Goal: Task Accomplishment & Management: Use online tool/utility

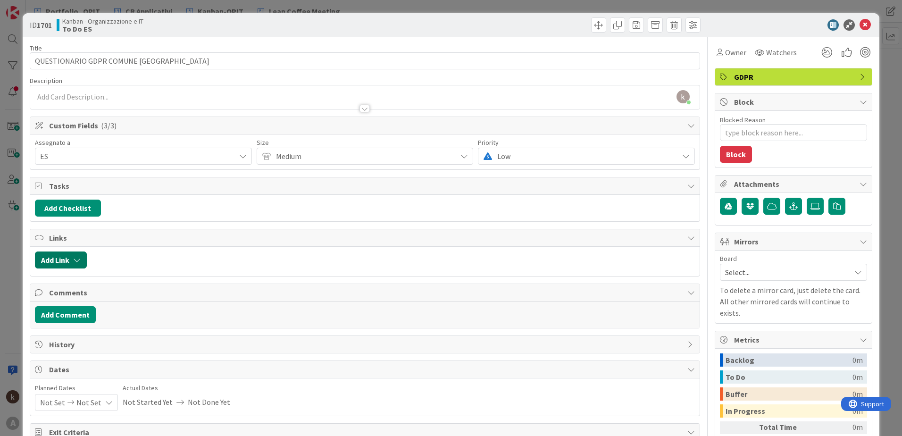
click at [81, 264] on button "Add Link" at bounding box center [61, 259] width 52 height 17
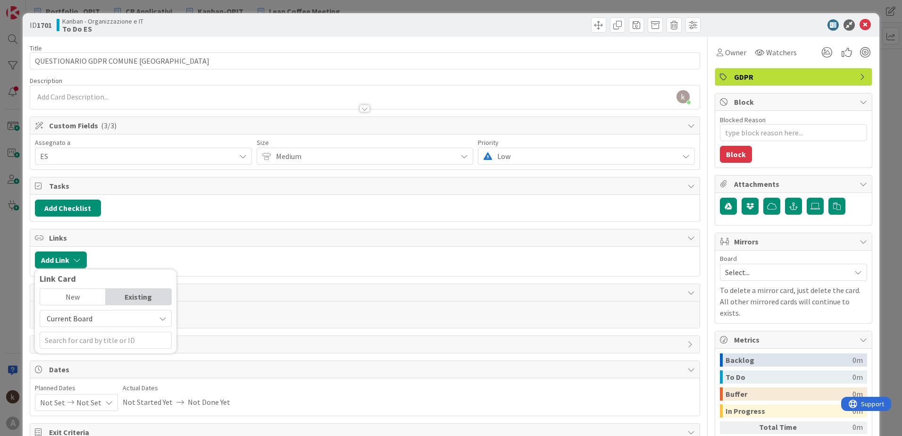
click at [90, 301] on div "New" at bounding box center [73, 297] width 66 height 16
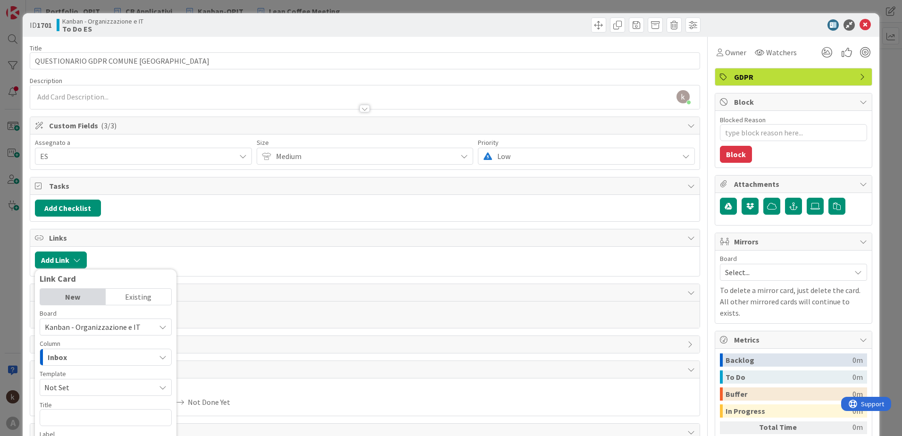
click at [141, 293] on div "Existing" at bounding box center [139, 297] width 66 height 16
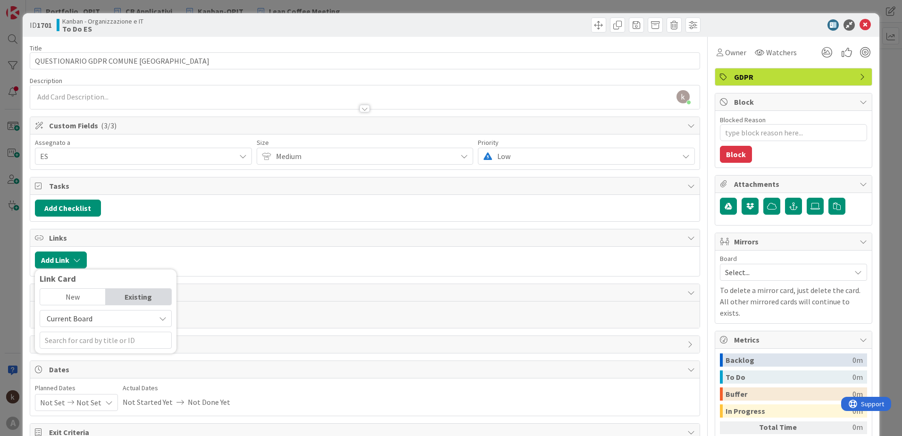
click at [130, 317] on span "Current Board" at bounding box center [98, 318] width 106 height 13
click at [84, 356] on span "All Boards" at bounding box center [110, 358] width 131 height 14
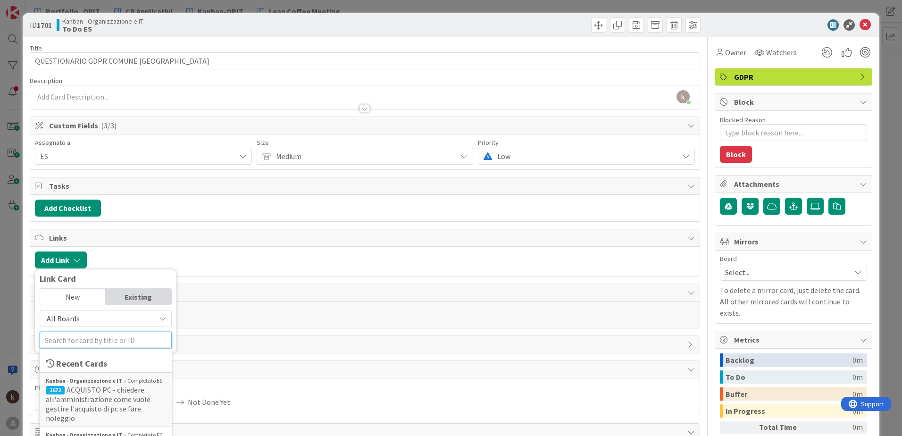
click at [75, 339] on input "text" at bounding box center [106, 340] width 132 height 17
type input "GDPR"
click at [74, 298] on div "New" at bounding box center [73, 297] width 66 height 16
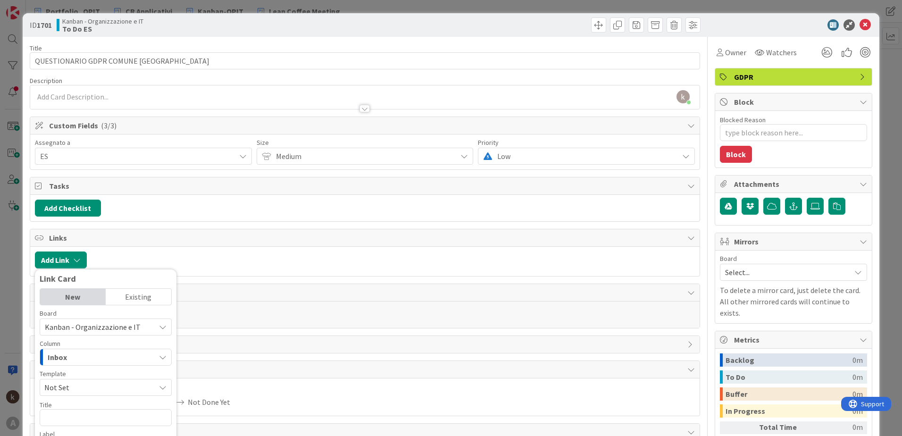
click at [146, 295] on div "Existing" at bounding box center [139, 297] width 66 height 16
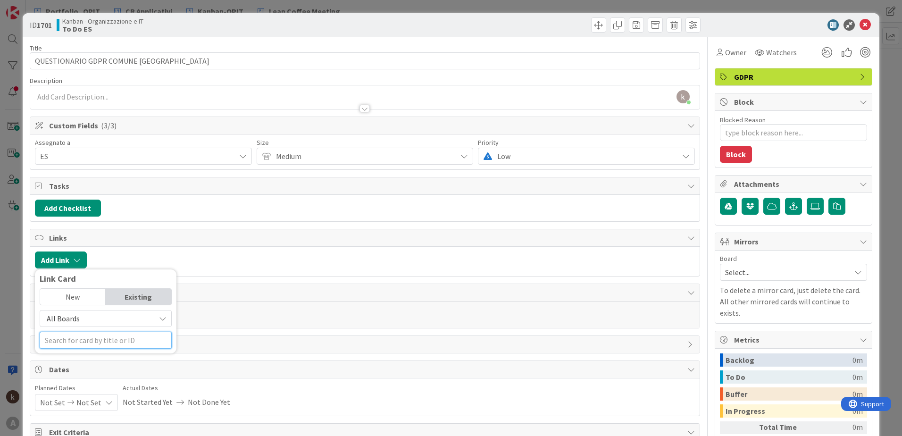
click at [118, 339] on input "text" at bounding box center [106, 340] width 132 height 17
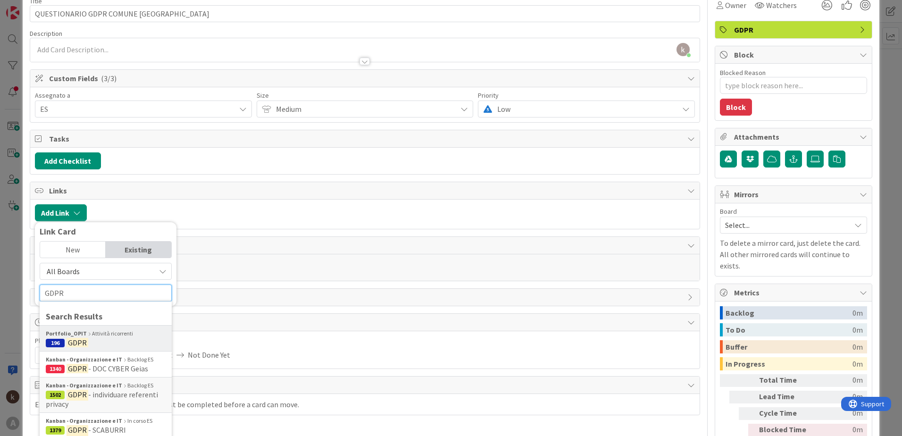
type input "GDPR"
click at [108, 338] on span "196 GDPR" at bounding box center [106, 342] width 120 height 9
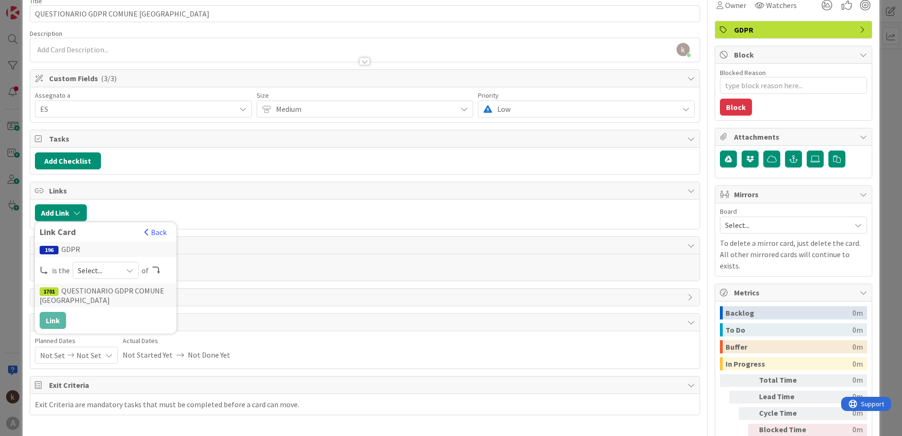
click at [85, 268] on span "Select..." at bounding box center [98, 270] width 40 height 13
click at [90, 290] on span at bounding box center [94, 293] width 8 height 8
click at [60, 317] on button "Link" at bounding box center [53, 320] width 26 height 17
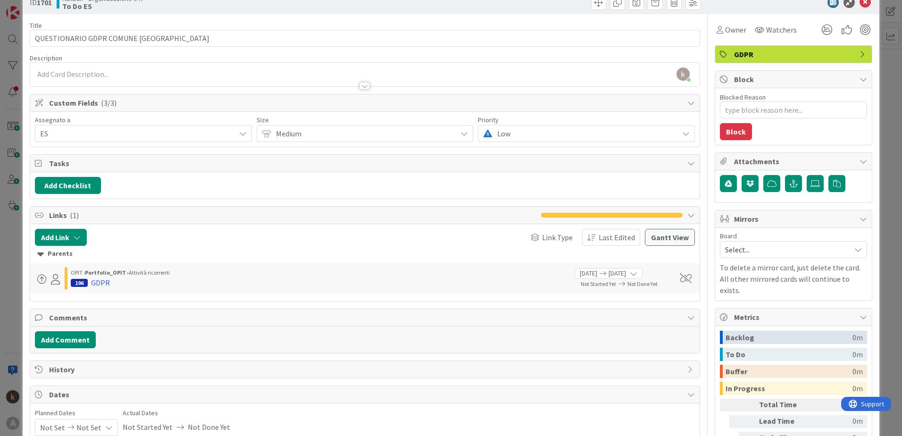
scroll to position [0, 0]
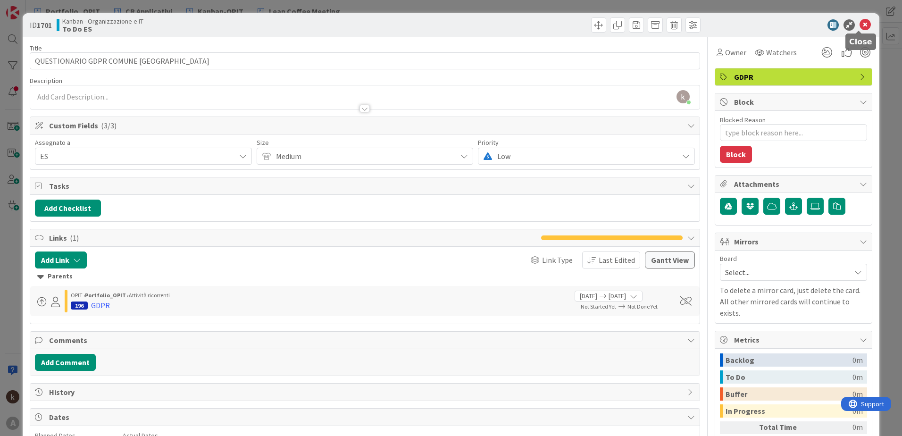
click at [860, 25] on icon at bounding box center [865, 24] width 11 height 11
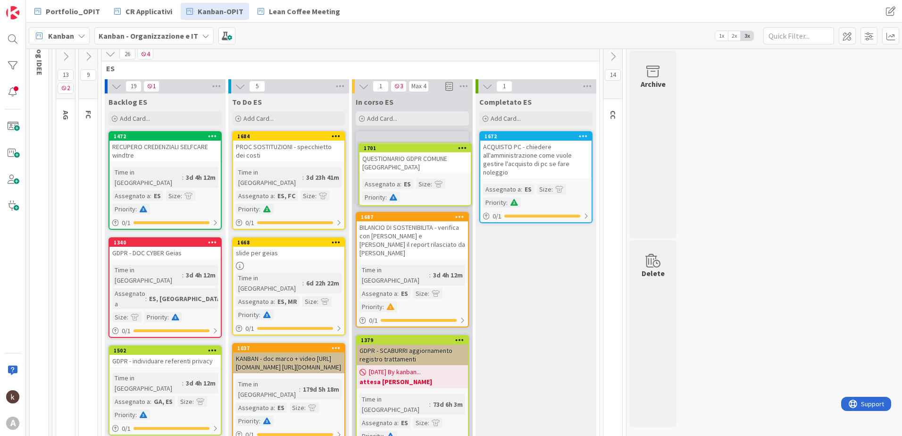
scroll to position [82, 0]
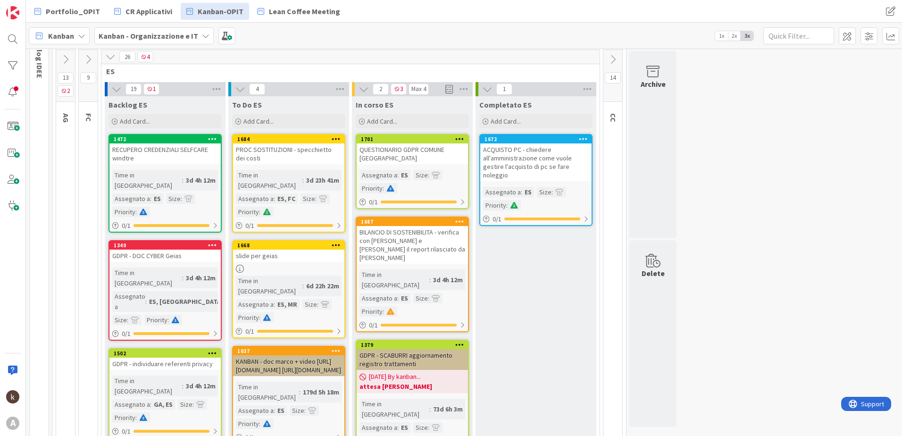
click at [426, 158] on div "QUESTIONARIO GDPR COMUNE [GEOGRAPHIC_DATA]" at bounding box center [412, 153] width 111 height 21
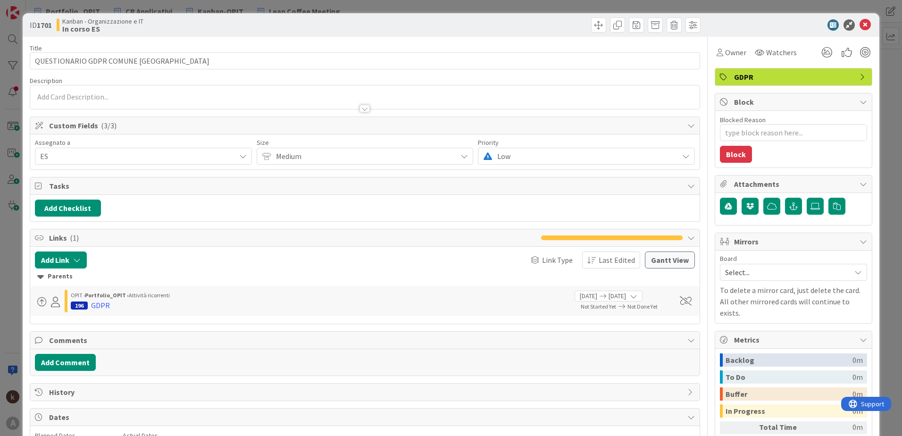
type textarea "x"
click at [860, 28] on icon at bounding box center [865, 24] width 11 height 11
